Goal: Task Accomplishment & Management: Use online tool/utility

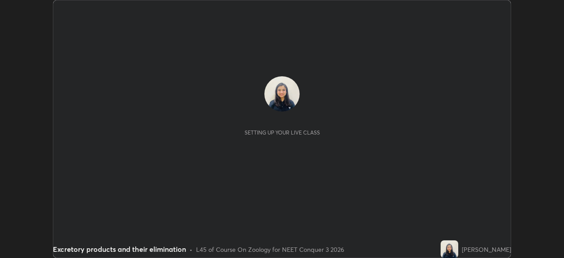
scroll to position [258, 564]
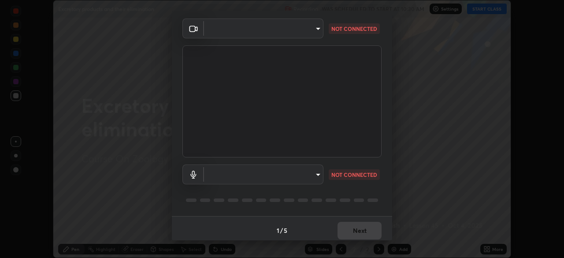
type input "f998bc4046c61b158ae604da705546672abda0c1808058386527230685057052"
type input "communications"
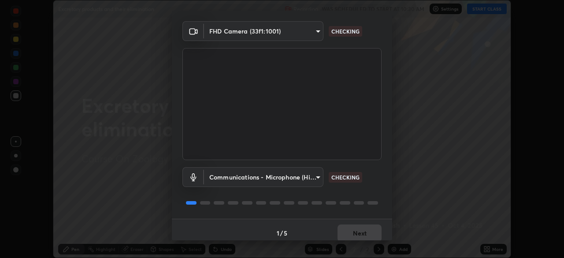
scroll to position [25, 0]
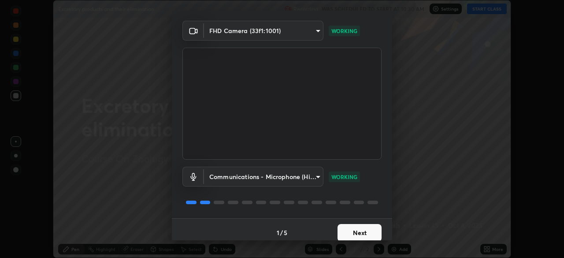
click at [369, 231] on button "Next" at bounding box center [360, 233] width 44 height 18
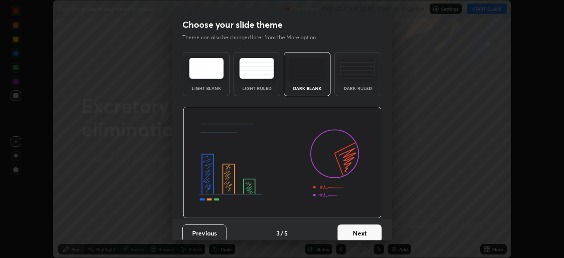
click at [367, 228] on button "Next" at bounding box center [360, 233] width 44 height 18
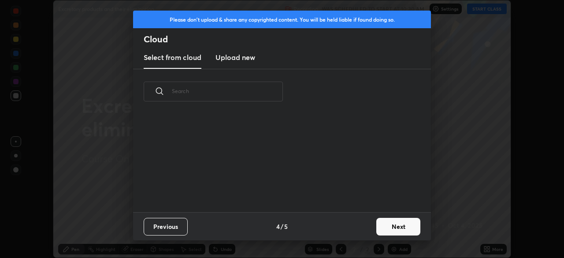
click at [369, 225] on div "Previous 4 / 5 Next" at bounding box center [282, 226] width 298 height 28
click at [369, 223] on div "Previous 4 / 5 Next" at bounding box center [282, 226] width 298 height 28
click at [404, 227] on button "Next" at bounding box center [399, 227] width 44 height 18
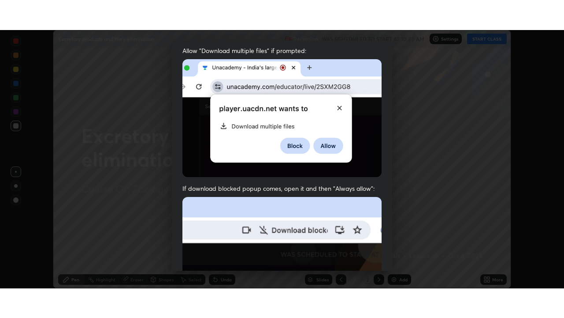
scroll to position [211, 0]
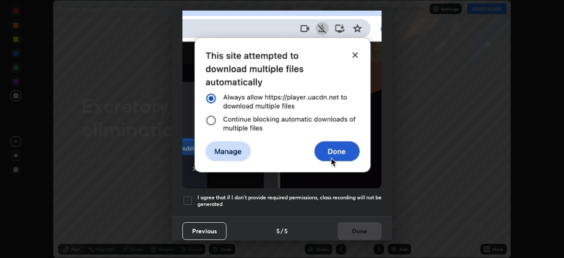
click at [364, 195] on h5 "I agree that if I don't provide required permissions, class recording will not …" at bounding box center [290, 201] width 184 height 14
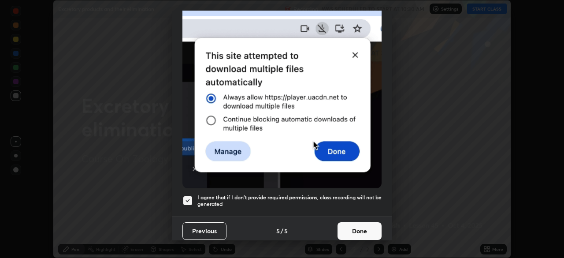
click at [366, 223] on button "Done" at bounding box center [360, 231] width 44 height 18
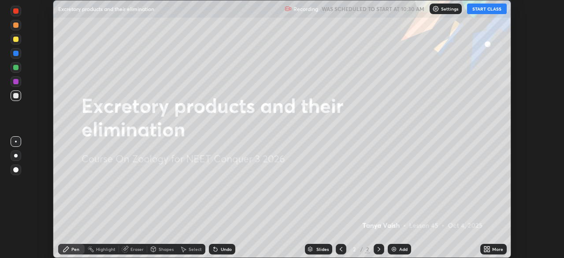
click at [492, 6] on button "START CLASS" at bounding box center [487, 9] width 40 height 11
click at [493, 250] on div "More" at bounding box center [498, 249] width 11 height 4
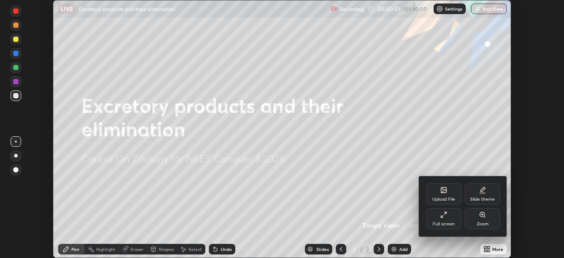
click at [446, 219] on div "Full screen" at bounding box center [443, 218] width 35 height 21
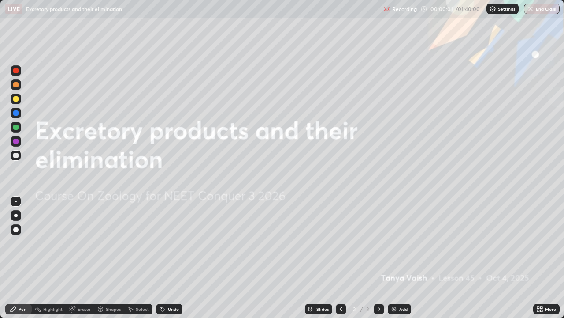
scroll to position [318, 564]
click at [15, 213] on div at bounding box center [16, 215] width 11 height 11
click at [15, 142] on div at bounding box center [15, 140] width 5 height 5
click at [398, 258] on div "Add" at bounding box center [399, 308] width 23 height 11
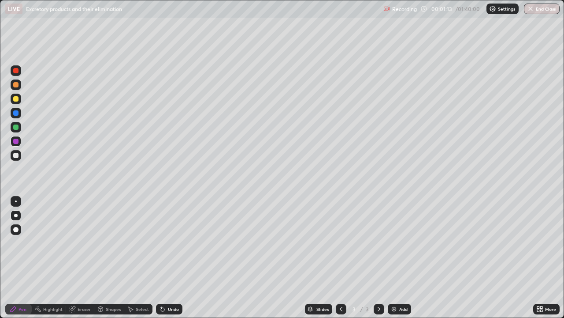
click at [17, 155] on div at bounding box center [15, 155] width 5 height 5
click at [18, 101] on div at bounding box center [16, 98] width 11 height 11
click at [16, 155] on div at bounding box center [15, 155] width 5 height 5
click at [20, 130] on div at bounding box center [16, 127] width 11 height 11
click at [174, 258] on div "Undo" at bounding box center [173, 309] width 11 height 4
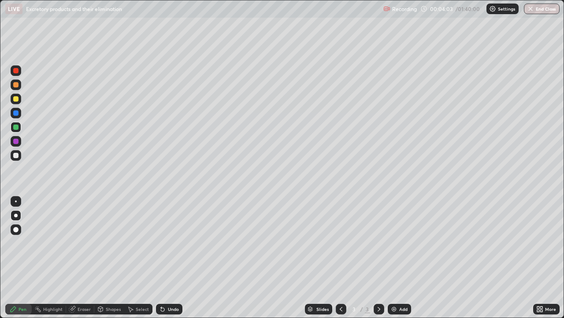
click at [171, 258] on div "Undo" at bounding box center [173, 309] width 11 height 4
click at [16, 155] on div at bounding box center [15, 155] width 5 height 5
click at [85, 258] on div "Eraser" at bounding box center [84, 309] width 13 height 4
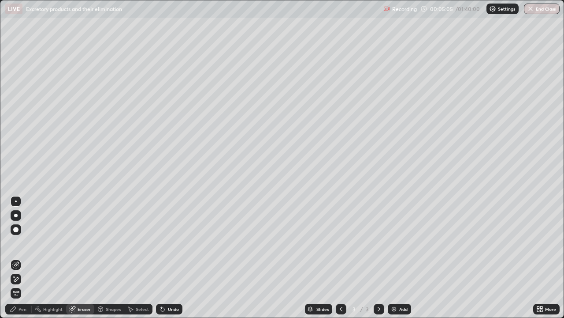
click at [36, 258] on circle at bounding box center [36, 307] width 1 height 1
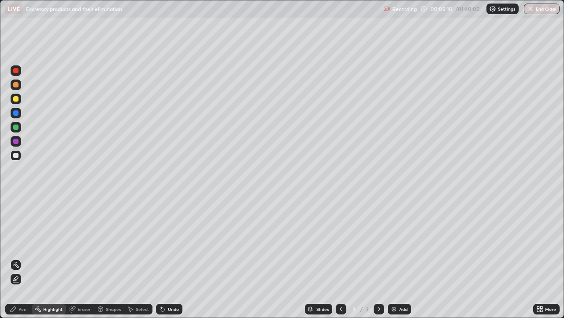
click at [19, 128] on div at bounding box center [16, 127] width 11 height 11
click at [179, 258] on div "Undo" at bounding box center [169, 308] width 26 height 11
click at [29, 258] on div "Pen" at bounding box center [18, 308] width 26 height 11
click at [180, 258] on div "Undo" at bounding box center [169, 308] width 26 height 11
click at [90, 258] on div "Eraser" at bounding box center [84, 309] width 13 height 4
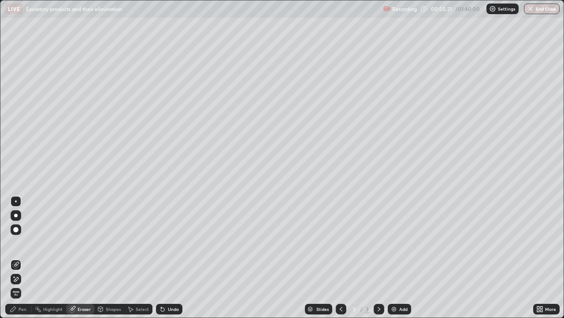
click at [30, 258] on div "Pen" at bounding box center [18, 308] width 26 height 11
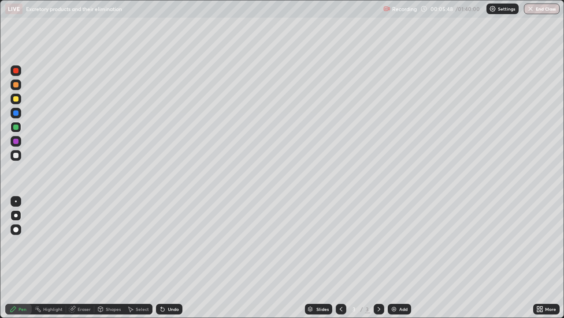
click at [17, 102] on div at bounding box center [16, 98] width 11 height 11
click at [15, 116] on div at bounding box center [16, 113] width 11 height 11
click at [16, 86] on div at bounding box center [15, 84] width 5 height 5
click at [15, 154] on div at bounding box center [15, 155] width 5 height 5
click at [18, 130] on div at bounding box center [16, 127] width 11 height 11
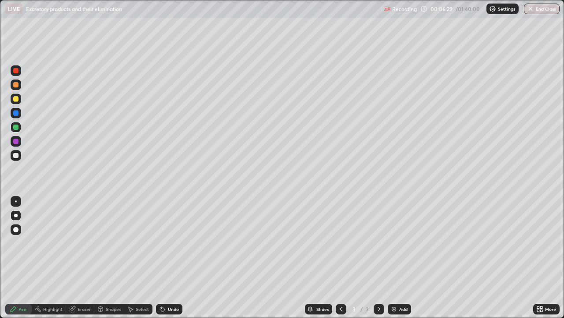
click at [19, 158] on div at bounding box center [16, 155] width 11 height 11
click at [175, 258] on div "Undo" at bounding box center [173, 309] width 11 height 4
click at [178, 258] on div "Undo" at bounding box center [173, 309] width 11 height 4
click at [178, 258] on div "Undo" at bounding box center [169, 308] width 26 height 11
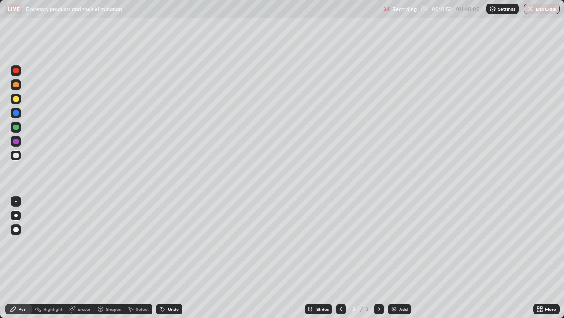
click at [179, 258] on div "Undo" at bounding box center [169, 308] width 26 height 11
click at [178, 258] on div "Undo" at bounding box center [169, 308] width 26 height 11
click at [179, 258] on div "Undo" at bounding box center [169, 308] width 26 height 11
click at [403, 258] on div "Add" at bounding box center [404, 309] width 8 height 4
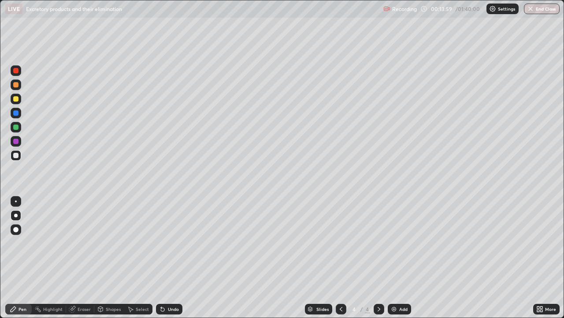
click at [16, 113] on div at bounding box center [15, 112] width 5 height 5
click at [171, 258] on div "Undo" at bounding box center [169, 308] width 26 height 11
click at [168, 258] on div "Undo" at bounding box center [173, 309] width 11 height 4
click at [17, 101] on div at bounding box center [15, 98] width 5 height 5
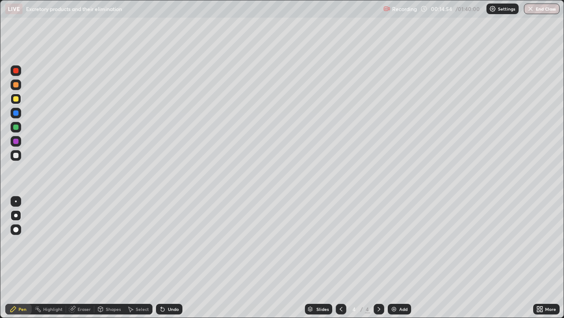
click at [20, 157] on div at bounding box center [16, 155] width 11 height 11
click at [19, 113] on div at bounding box center [16, 113] width 11 height 11
click at [404, 258] on div "Add" at bounding box center [399, 308] width 23 height 11
click at [340, 258] on icon at bounding box center [341, 309] width 3 height 4
click at [377, 258] on icon at bounding box center [379, 308] width 7 height 7
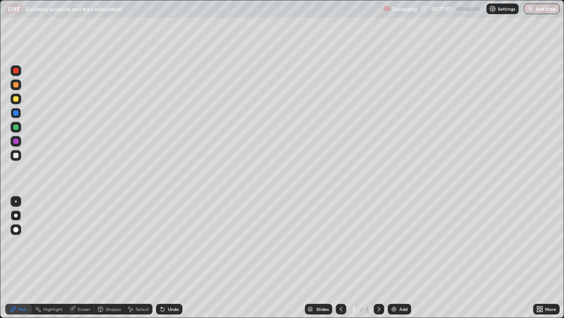
click at [17, 100] on div at bounding box center [15, 98] width 5 height 5
click at [171, 258] on div "Undo" at bounding box center [173, 309] width 11 height 4
click at [112, 258] on div "Shapes" at bounding box center [113, 309] width 15 height 4
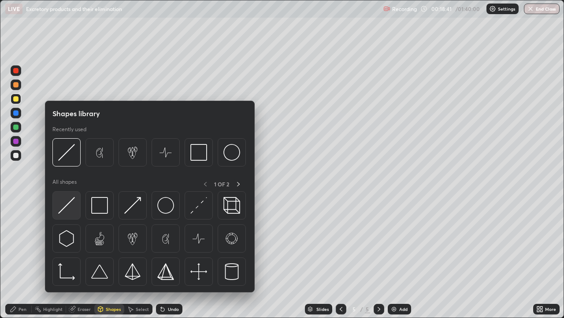
click at [73, 214] on div at bounding box center [66, 205] width 28 height 28
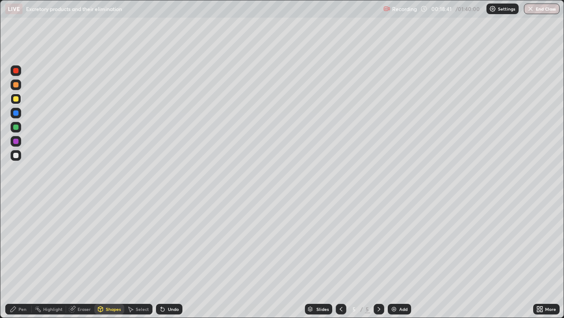
click at [16, 155] on div at bounding box center [15, 155] width 5 height 5
click at [16, 85] on div at bounding box center [15, 84] width 5 height 5
click at [171, 258] on div "Undo" at bounding box center [173, 309] width 11 height 4
click at [35, 258] on circle at bounding box center [35, 307] width 1 height 1
click at [26, 258] on div "Pen" at bounding box center [23, 309] width 8 height 4
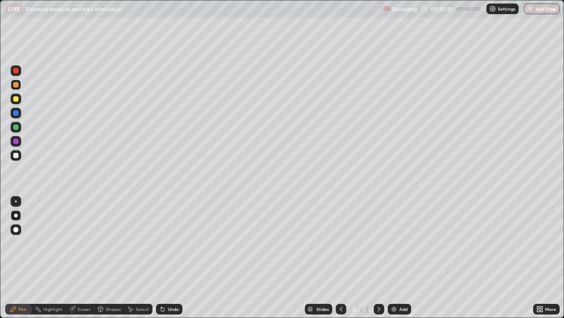
click at [17, 157] on div at bounding box center [15, 155] width 5 height 5
click at [17, 141] on div at bounding box center [15, 140] width 5 height 5
click at [169, 258] on div "Undo" at bounding box center [173, 309] width 11 height 4
click at [171, 258] on div "Undo" at bounding box center [173, 309] width 11 height 4
click at [15, 156] on div at bounding box center [15, 155] width 5 height 5
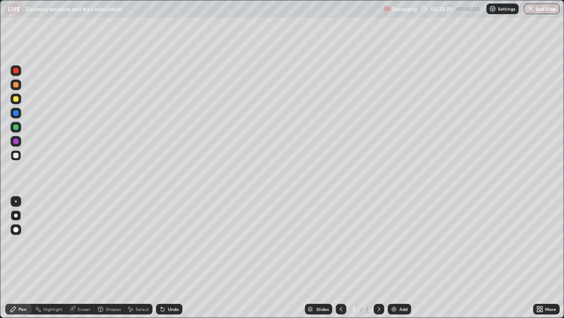
click at [17, 86] on div at bounding box center [15, 84] width 5 height 5
click at [18, 155] on div at bounding box center [15, 155] width 5 height 5
click at [16, 113] on div at bounding box center [15, 112] width 5 height 5
click at [17, 87] on div at bounding box center [15, 84] width 5 height 5
click at [181, 258] on div "Undo" at bounding box center [169, 308] width 26 height 11
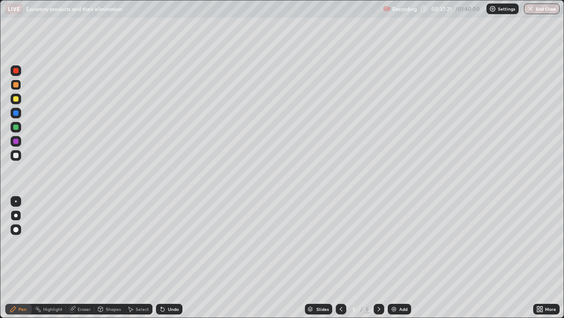
click at [400, 258] on div "Add" at bounding box center [404, 309] width 8 height 4
click at [16, 71] on div at bounding box center [15, 70] width 5 height 5
click at [20, 101] on div at bounding box center [16, 98] width 11 height 11
click at [15, 112] on div at bounding box center [15, 112] width 5 height 5
click at [20, 154] on div at bounding box center [16, 155] width 11 height 11
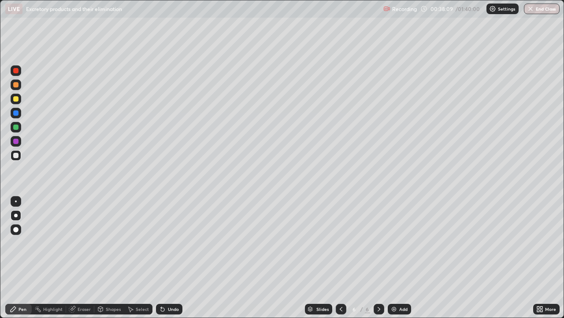
click at [18, 141] on div at bounding box center [15, 140] width 5 height 5
click at [181, 258] on div "Undo" at bounding box center [169, 308] width 26 height 11
click at [18, 128] on div at bounding box center [15, 126] width 5 height 5
click at [20, 156] on div at bounding box center [16, 155] width 11 height 11
click at [402, 258] on div "Add" at bounding box center [404, 309] width 8 height 4
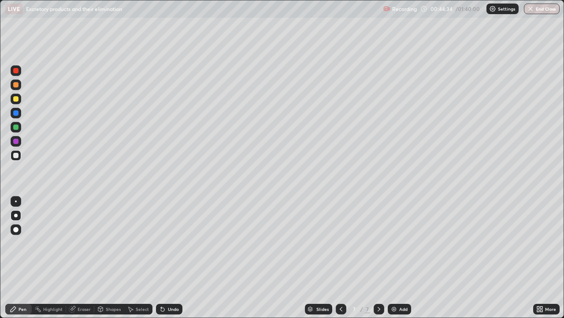
click at [16, 86] on div at bounding box center [15, 84] width 5 height 5
click at [16, 99] on div at bounding box center [15, 98] width 5 height 5
click at [17, 153] on div at bounding box center [15, 155] width 5 height 5
click at [17, 128] on div at bounding box center [15, 126] width 5 height 5
click at [171, 258] on div "Undo" at bounding box center [173, 309] width 11 height 4
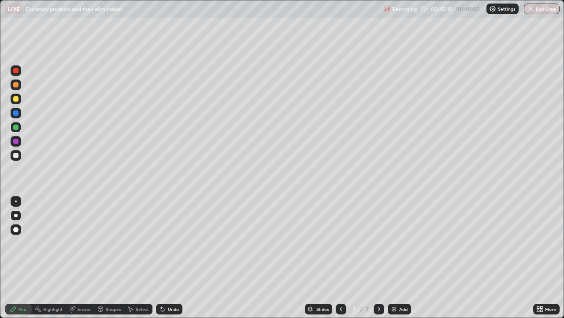
click at [18, 155] on div at bounding box center [15, 155] width 5 height 5
click at [18, 101] on div at bounding box center [16, 98] width 11 height 11
click at [16, 86] on div at bounding box center [15, 84] width 5 height 5
click at [16, 101] on div at bounding box center [15, 98] width 5 height 5
click at [16, 153] on div at bounding box center [15, 155] width 5 height 5
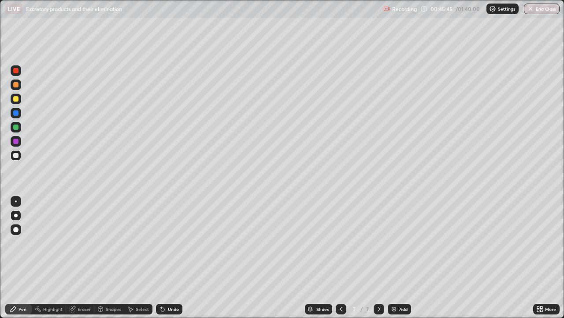
click at [17, 100] on div at bounding box center [15, 98] width 5 height 5
click at [16, 114] on div at bounding box center [15, 112] width 5 height 5
click at [401, 258] on div "Add" at bounding box center [404, 309] width 8 height 4
click at [18, 97] on div at bounding box center [16, 98] width 11 height 11
click at [18, 112] on div at bounding box center [15, 112] width 5 height 5
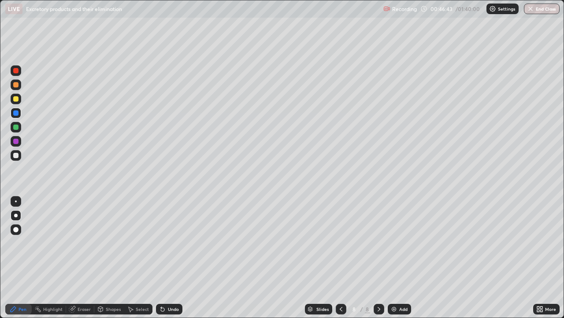
click at [18, 143] on div at bounding box center [15, 140] width 5 height 5
click at [172, 258] on div "Undo" at bounding box center [173, 309] width 11 height 4
click at [18, 157] on div at bounding box center [16, 155] width 11 height 11
click at [17, 114] on div at bounding box center [15, 112] width 5 height 5
click at [21, 98] on div at bounding box center [16, 98] width 11 height 11
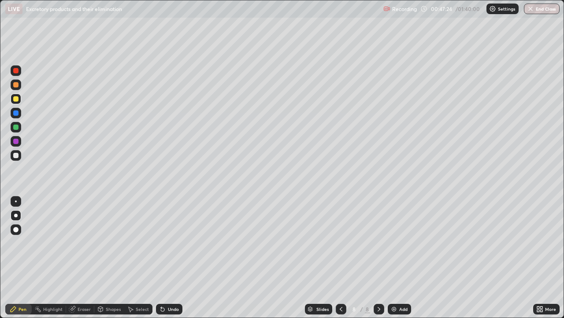
click at [16, 228] on div at bounding box center [15, 229] width 5 height 5
click at [16, 127] on div at bounding box center [15, 126] width 5 height 5
click at [16, 113] on div at bounding box center [15, 112] width 5 height 5
click at [17, 154] on div at bounding box center [15, 155] width 5 height 5
click at [16, 201] on div at bounding box center [16, 201] width 2 height 2
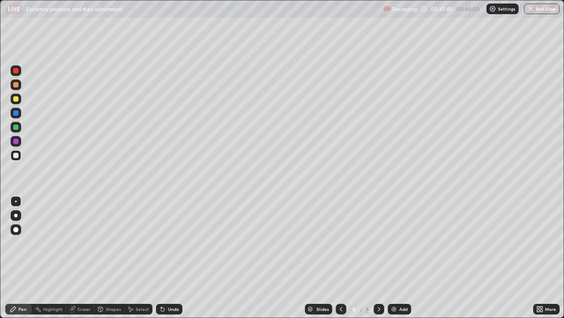
click at [17, 215] on div at bounding box center [16, 215] width 4 height 4
click at [16, 140] on div at bounding box center [15, 140] width 5 height 5
click at [16, 155] on div at bounding box center [15, 155] width 5 height 5
click at [16, 141] on div at bounding box center [15, 140] width 5 height 5
click at [17, 157] on div at bounding box center [15, 155] width 5 height 5
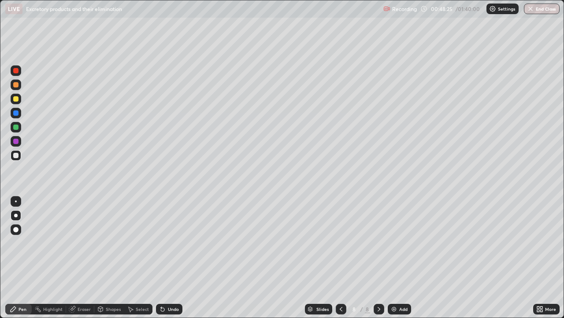
click at [181, 258] on div "Undo" at bounding box center [169, 308] width 26 height 11
click at [17, 115] on div at bounding box center [15, 112] width 5 height 5
click at [171, 258] on div "Undo" at bounding box center [173, 309] width 11 height 4
click at [170, 258] on div "Undo" at bounding box center [173, 309] width 11 height 4
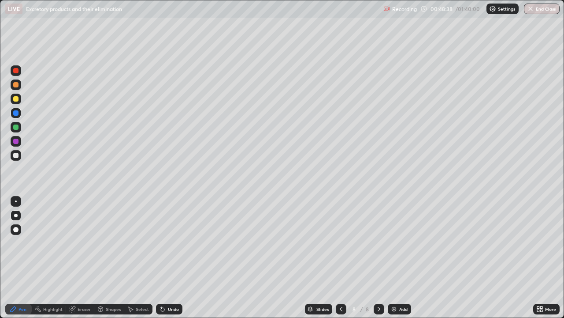
click at [170, 258] on div "Undo" at bounding box center [173, 309] width 11 height 4
click at [13, 155] on div at bounding box center [15, 155] width 5 height 5
click at [173, 258] on div "Undo" at bounding box center [173, 309] width 11 height 4
click at [171, 258] on div "Undo" at bounding box center [173, 309] width 11 height 4
click at [18, 129] on div at bounding box center [15, 126] width 5 height 5
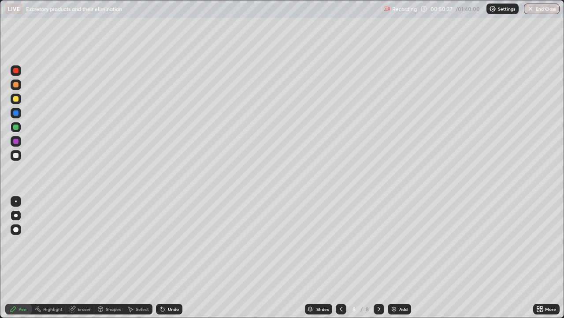
click at [17, 157] on div at bounding box center [15, 155] width 5 height 5
click at [401, 258] on div "Add" at bounding box center [399, 308] width 23 height 11
click at [16, 128] on div at bounding box center [15, 126] width 5 height 5
click at [20, 154] on div at bounding box center [16, 155] width 11 height 11
click at [20, 98] on div at bounding box center [16, 98] width 11 height 11
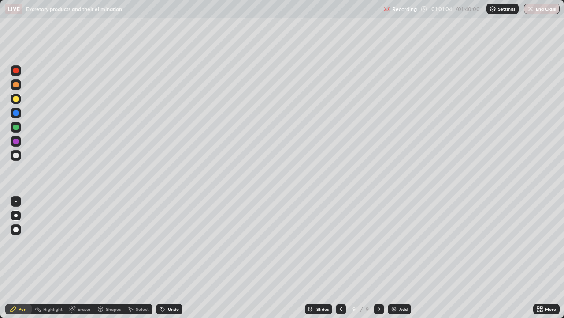
click at [171, 258] on div "Undo" at bounding box center [173, 309] width 11 height 4
click at [15, 159] on div at bounding box center [16, 155] width 11 height 11
click at [174, 258] on div "Undo" at bounding box center [173, 309] width 11 height 4
click at [170, 258] on div "Undo" at bounding box center [173, 309] width 11 height 4
click at [16, 154] on div at bounding box center [15, 155] width 5 height 5
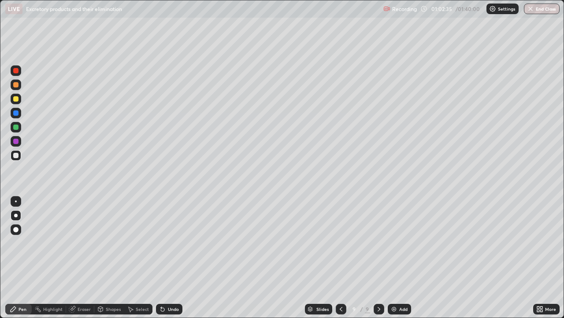
click at [17, 127] on div at bounding box center [15, 126] width 5 height 5
click at [19, 157] on div at bounding box center [16, 155] width 11 height 11
click at [16, 101] on div at bounding box center [15, 98] width 5 height 5
click at [176, 258] on div "Undo" at bounding box center [169, 308] width 26 height 11
click at [91, 258] on div "Eraser" at bounding box center [80, 308] width 28 height 11
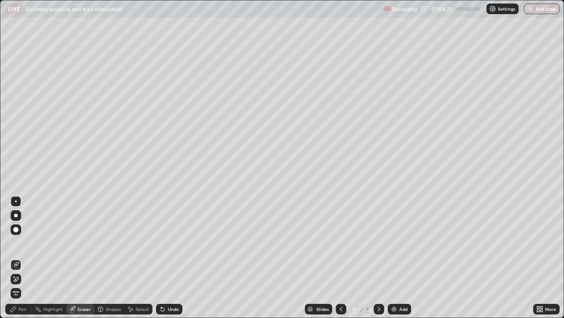
click at [26, 258] on div "Pen" at bounding box center [23, 309] width 8 height 4
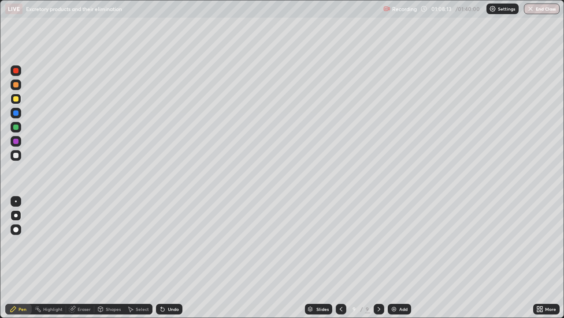
click at [396, 258] on img at bounding box center [394, 308] width 7 height 7
click at [18, 155] on div at bounding box center [15, 155] width 5 height 5
click at [18, 101] on div at bounding box center [15, 98] width 5 height 5
click at [172, 258] on div "Undo" at bounding box center [173, 309] width 11 height 4
click at [16, 127] on div at bounding box center [15, 126] width 5 height 5
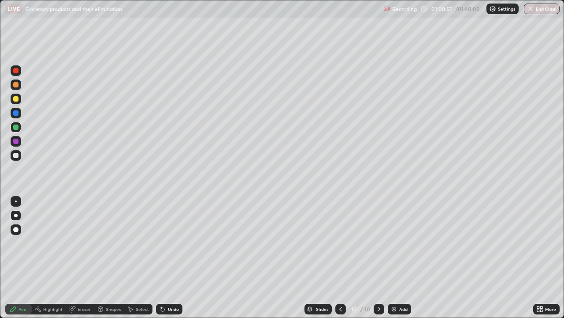
click at [176, 258] on div "Undo" at bounding box center [173, 309] width 11 height 4
click at [16, 155] on div at bounding box center [15, 155] width 5 height 5
click at [173, 258] on div "Undo" at bounding box center [173, 309] width 11 height 4
click at [18, 128] on div at bounding box center [15, 126] width 5 height 5
click at [176, 258] on div "Undo" at bounding box center [169, 308] width 26 height 11
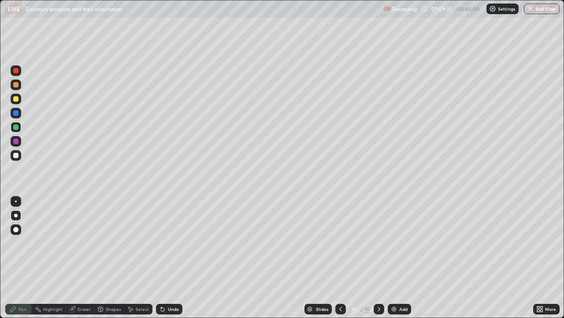
click at [18, 156] on div at bounding box center [15, 155] width 5 height 5
click at [16, 102] on div at bounding box center [16, 98] width 11 height 11
click at [18, 155] on div at bounding box center [15, 155] width 5 height 5
click at [19, 103] on div at bounding box center [16, 98] width 11 height 11
click at [18, 85] on div at bounding box center [15, 84] width 5 height 5
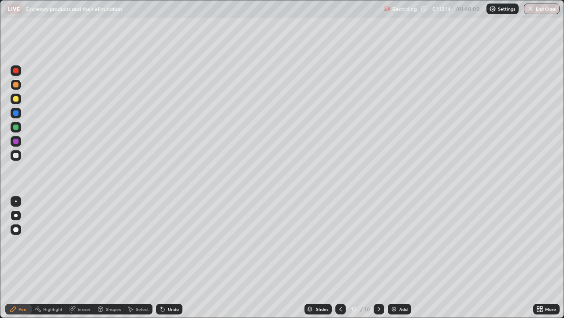
click at [16, 96] on div at bounding box center [15, 98] width 5 height 5
click at [15, 83] on div at bounding box center [15, 84] width 5 height 5
click at [16, 100] on div at bounding box center [15, 98] width 5 height 5
click at [174, 258] on div "Undo" at bounding box center [173, 309] width 11 height 4
click at [172, 258] on div "Undo" at bounding box center [173, 309] width 11 height 4
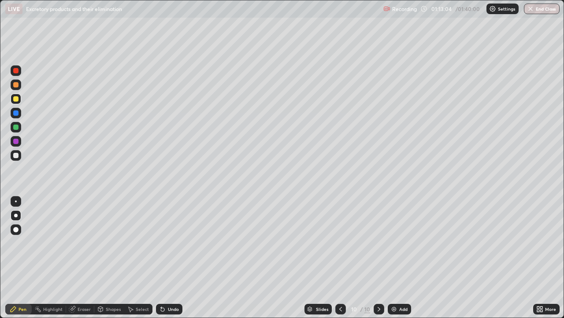
click at [18, 73] on div at bounding box center [16, 70] width 11 height 11
click at [18, 157] on div at bounding box center [16, 155] width 11 height 11
click at [17, 129] on div at bounding box center [15, 126] width 5 height 5
click at [17, 115] on div at bounding box center [15, 112] width 5 height 5
click at [15, 154] on div at bounding box center [15, 155] width 5 height 5
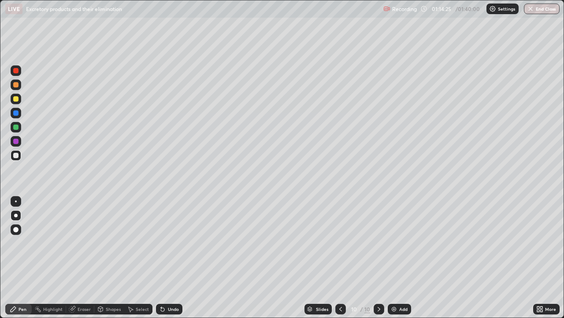
click at [339, 258] on icon at bounding box center [340, 308] width 7 height 7
click at [376, 258] on icon at bounding box center [379, 308] width 7 height 7
click at [16, 151] on div at bounding box center [16, 155] width 11 height 11
click at [18, 101] on div at bounding box center [15, 98] width 5 height 5
click at [175, 258] on div "Undo" at bounding box center [173, 309] width 11 height 4
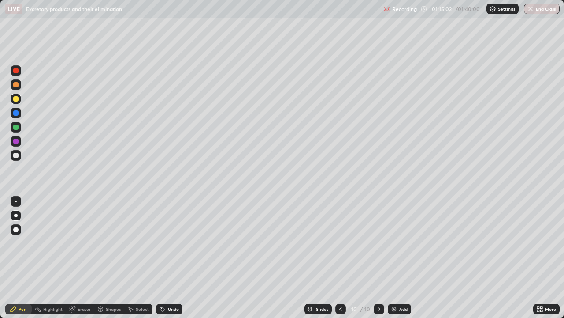
click at [20, 115] on div at bounding box center [16, 113] width 11 height 11
click at [16, 71] on div at bounding box center [15, 70] width 5 height 5
click at [173, 258] on div "Undo" at bounding box center [173, 309] width 11 height 4
click at [172, 258] on div "Undo" at bounding box center [169, 308] width 26 height 11
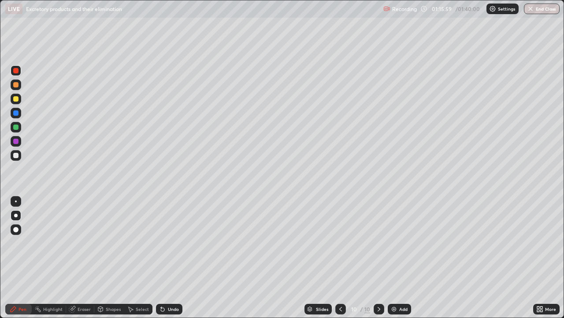
click at [173, 258] on div "Undo" at bounding box center [169, 308] width 26 height 11
click at [173, 258] on div "Undo" at bounding box center [173, 309] width 11 height 4
click at [174, 258] on div "Undo" at bounding box center [173, 309] width 11 height 4
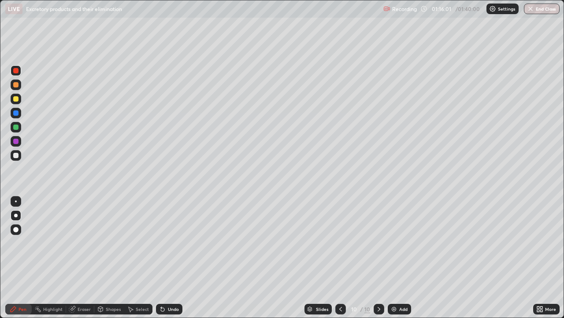
click at [175, 258] on div "Undo" at bounding box center [173, 309] width 11 height 4
click at [176, 258] on div "Undo" at bounding box center [173, 309] width 11 height 4
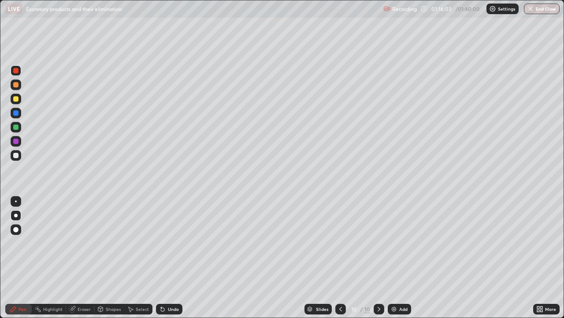
click at [176, 258] on div "Undo" at bounding box center [173, 309] width 11 height 4
click at [18, 118] on div at bounding box center [16, 113] width 11 height 11
click at [16, 142] on div at bounding box center [15, 140] width 5 height 5
click at [15, 157] on div at bounding box center [15, 155] width 5 height 5
click at [341, 258] on icon at bounding box center [340, 308] width 7 height 7
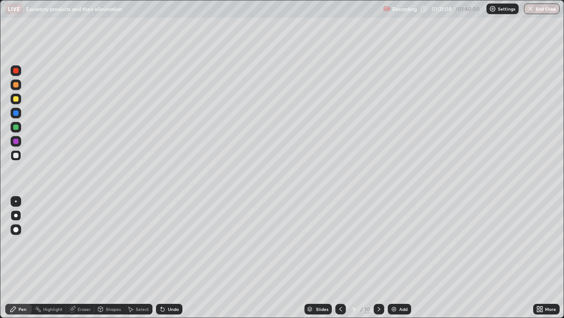
click at [374, 258] on div at bounding box center [379, 308] width 11 height 11
click at [17, 127] on div at bounding box center [15, 126] width 5 height 5
click at [19, 160] on div at bounding box center [16, 155] width 11 height 14
click at [16, 127] on div at bounding box center [15, 126] width 5 height 5
click at [16, 113] on div at bounding box center [15, 112] width 5 height 5
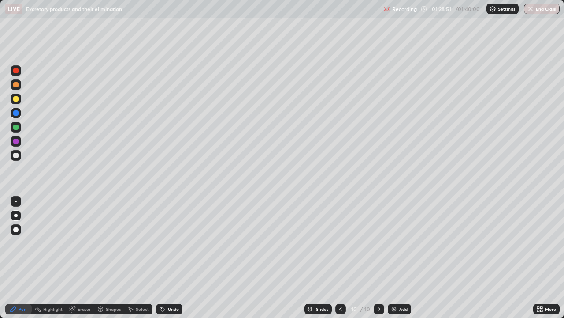
click at [339, 258] on icon at bounding box center [340, 308] width 7 height 7
click at [378, 258] on icon at bounding box center [379, 308] width 7 height 7
click at [16, 128] on div at bounding box center [15, 126] width 5 height 5
click at [401, 258] on div "Add" at bounding box center [404, 309] width 8 height 4
click at [18, 86] on div at bounding box center [15, 84] width 5 height 5
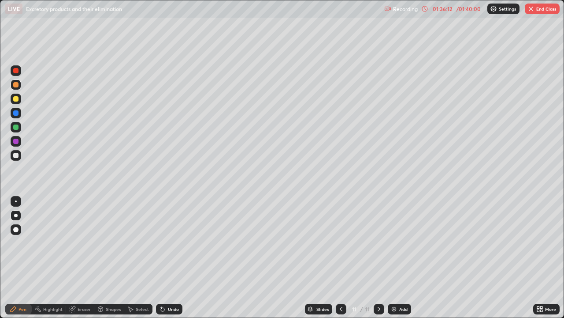
click at [20, 99] on div at bounding box center [16, 98] width 11 height 11
click at [20, 129] on div at bounding box center [16, 127] width 11 height 11
click at [15, 154] on div at bounding box center [15, 155] width 5 height 5
click at [16, 127] on div at bounding box center [15, 126] width 5 height 5
click at [20, 157] on div at bounding box center [16, 155] width 11 height 11
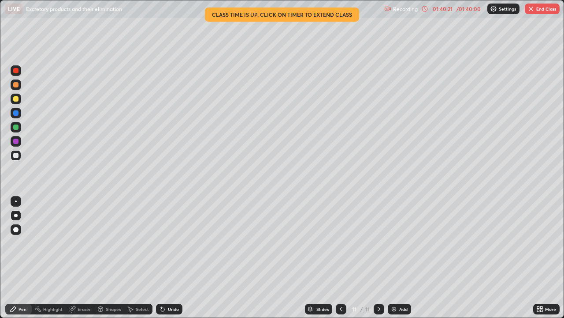
click at [549, 6] on button "End Class" at bounding box center [542, 9] width 35 height 11
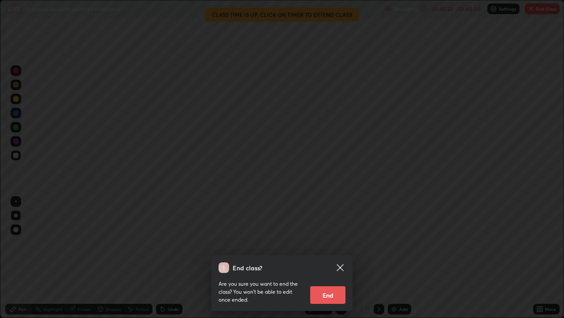
click at [322, 258] on button "End" at bounding box center [327, 295] width 35 height 18
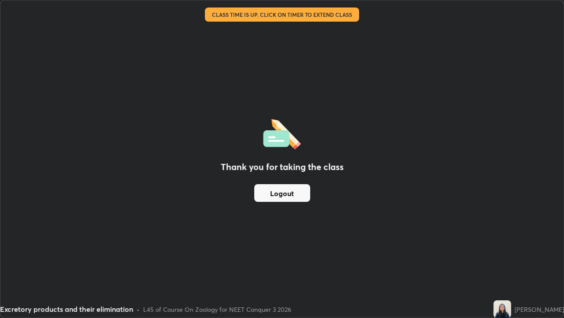
click at [278, 196] on button "Logout" at bounding box center [282, 193] width 56 height 18
